Goal: Information Seeking & Learning: Learn about a topic

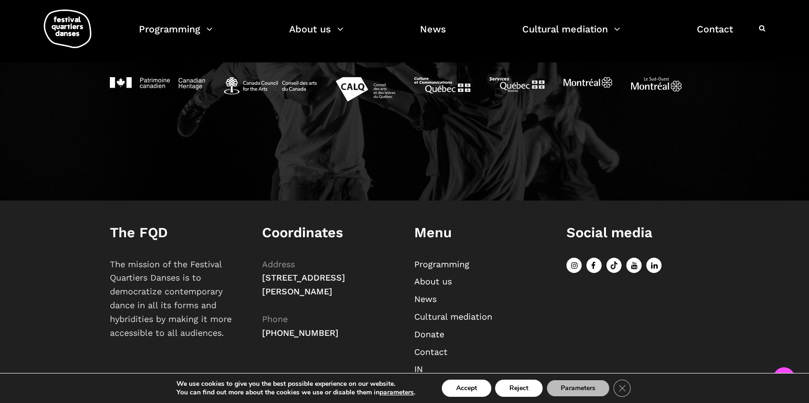
scroll to position [1108, 0]
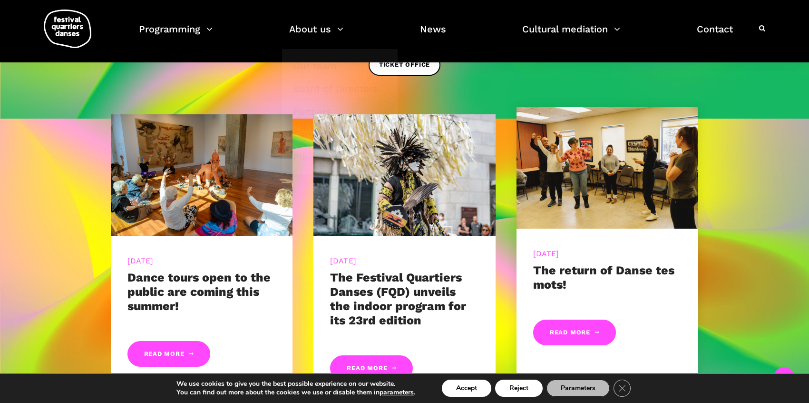
scroll to position [476, 0]
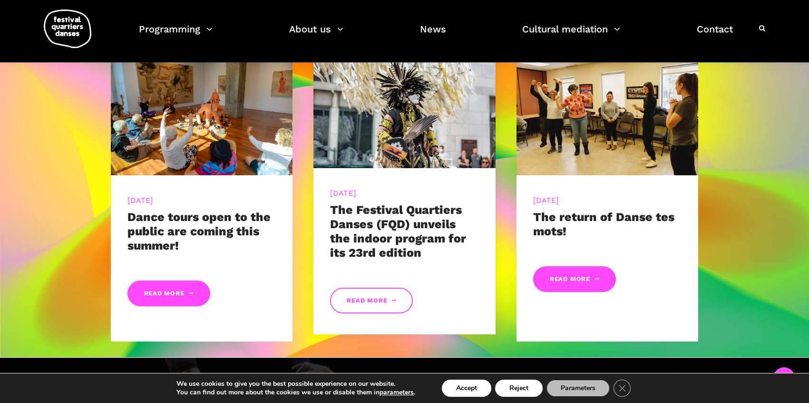
click at [345, 304] on link "Read more" at bounding box center [371, 300] width 83 height 26
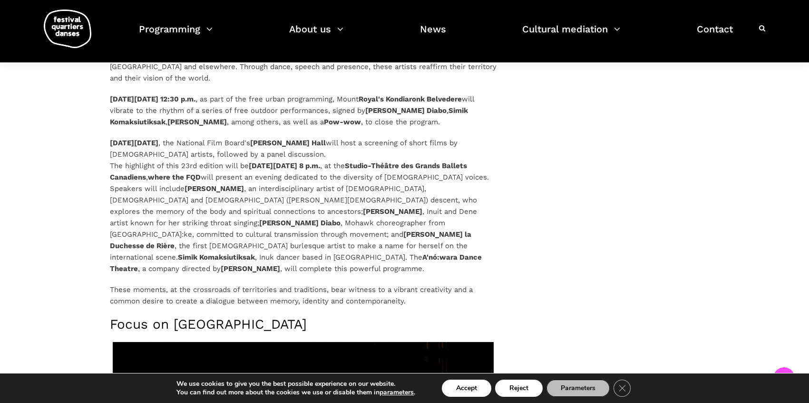
scroll to position [1237, 0]
